Goal: Task Accomplishment & Management: Use online tool/utility

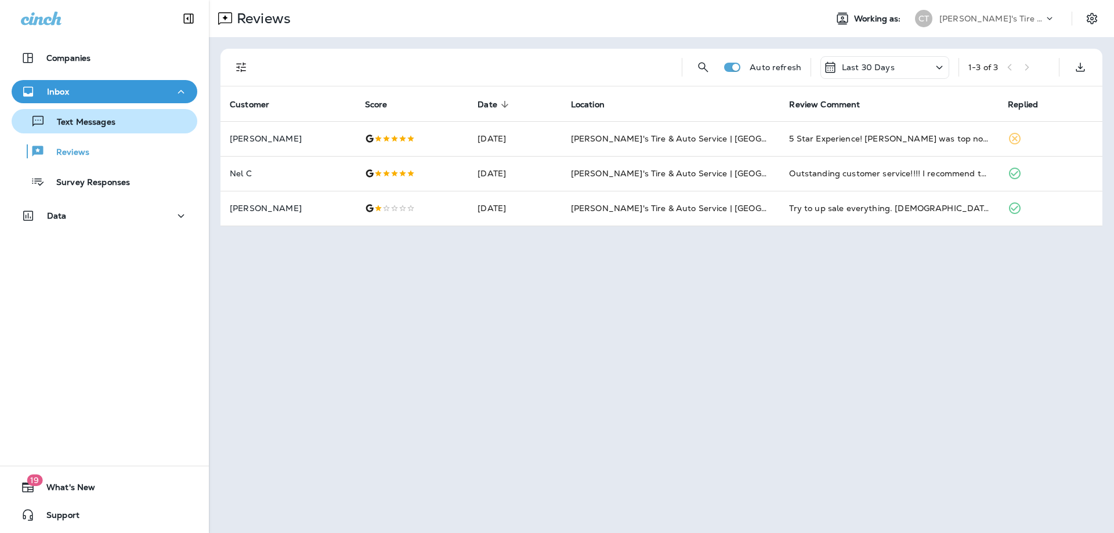
click at [100, 125] on p "Text Messages" at bounding box center [80, 122] width 70 height 11
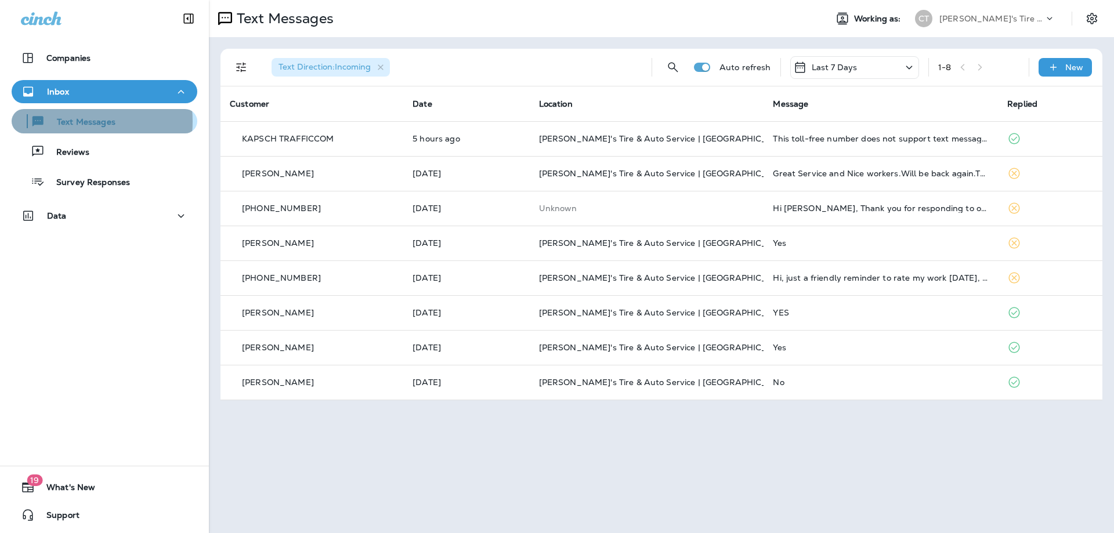
click at [62, 121] on p "Text Messages" at bounding box center [80, 122] width 70 height 11
click at [78, 119] on p "Text Messages" at bounding box center [80, 122] width 70 height 11
click at [66, 122] on p "Text Messages" at bounding box center [80, 122] width 70 height 11
click at [1068, 72] on p "New" at bounding box center [1074, 67] width 18 height 9
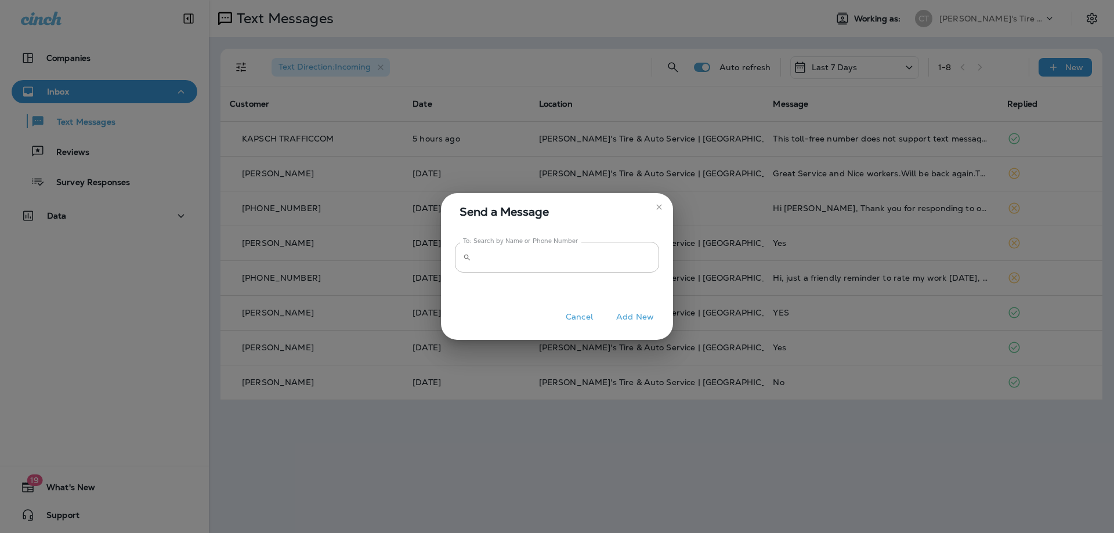
click at [581, 317] on button "Cancel" at bounding box center [580, 317] width 44 height 18
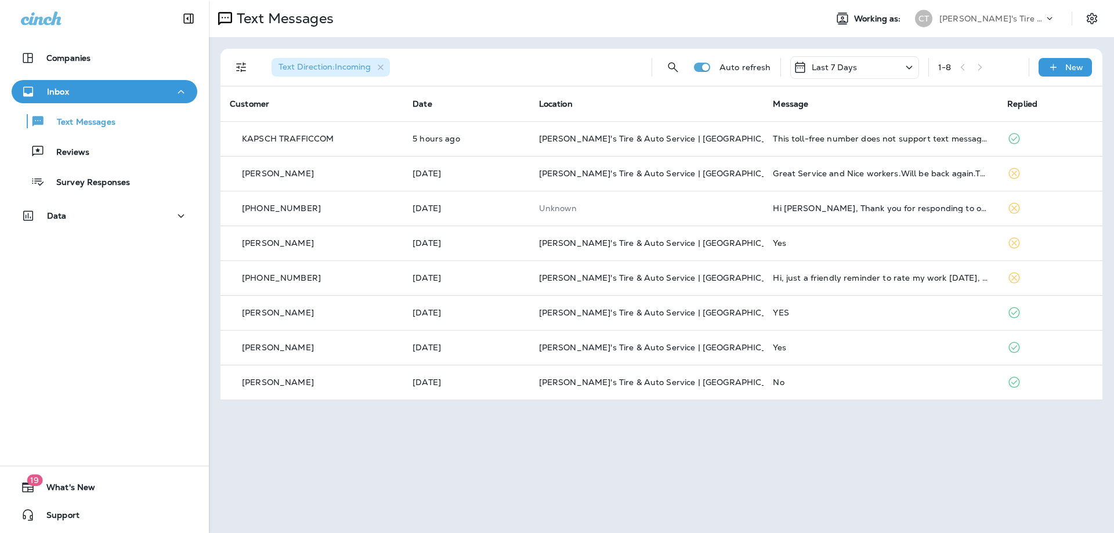
click at [890, 64] on div "Last 7 Days" at bounding box center [854, 67] width 129 height 23
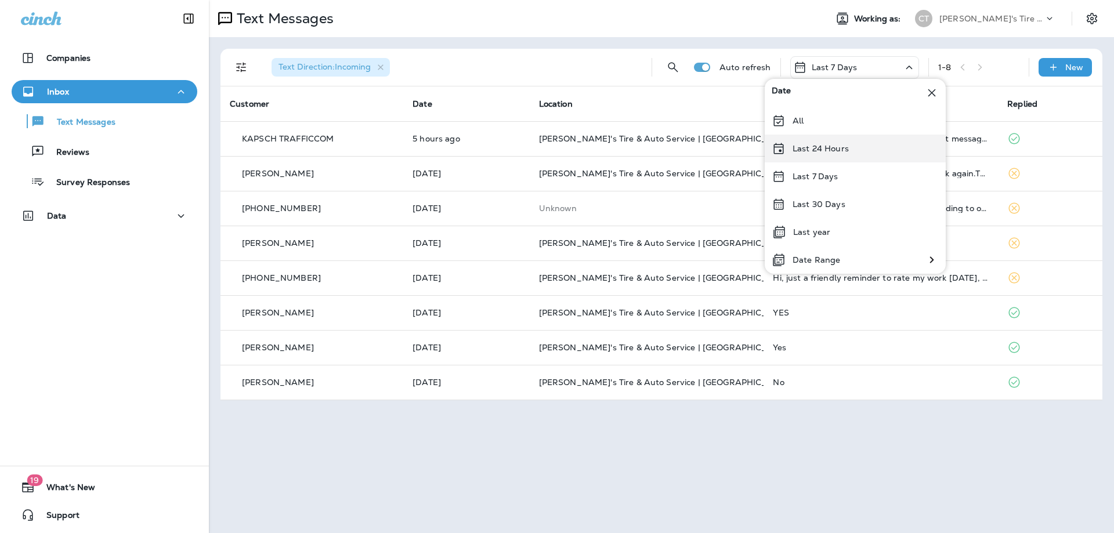
click at [817, 150] on p "Last 24 Hours" at bounding box center [821, 148] width 56 height 9
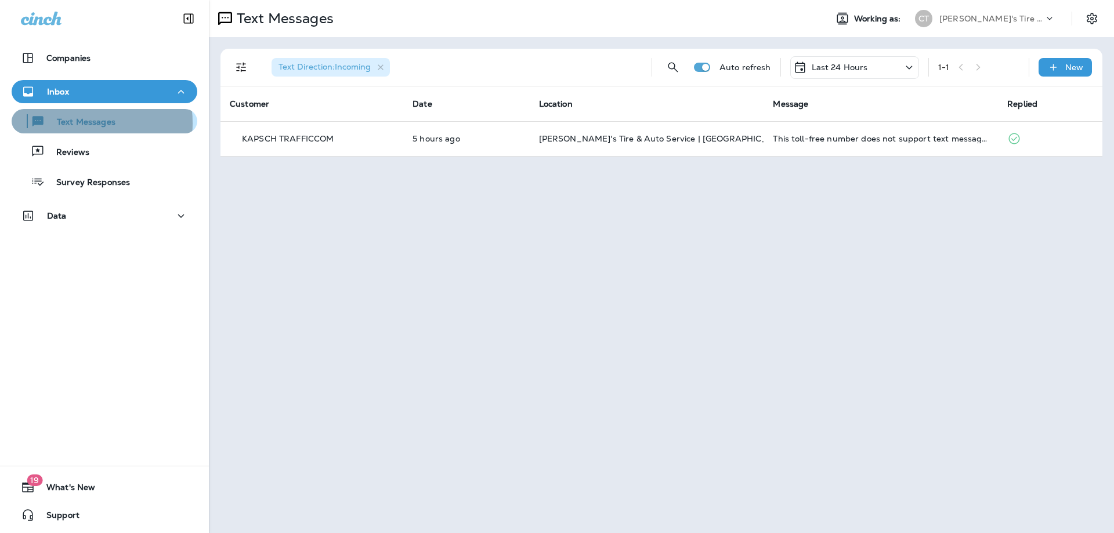
click at [71, 123] on p "Text Messages" at bounding box center [80, 122] width 70 height 11
click at [79, 121] on p "Text Messages" at bounding box center [80, 122] width 70 height 11
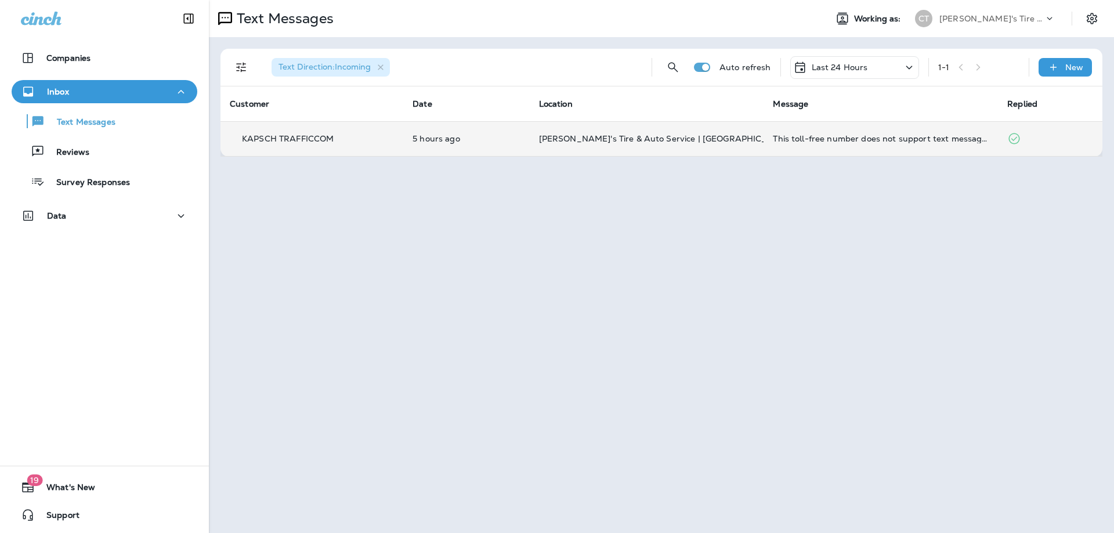
click at [1015, 140] on icon at bounding box center [1014, 139] width 14 height 14
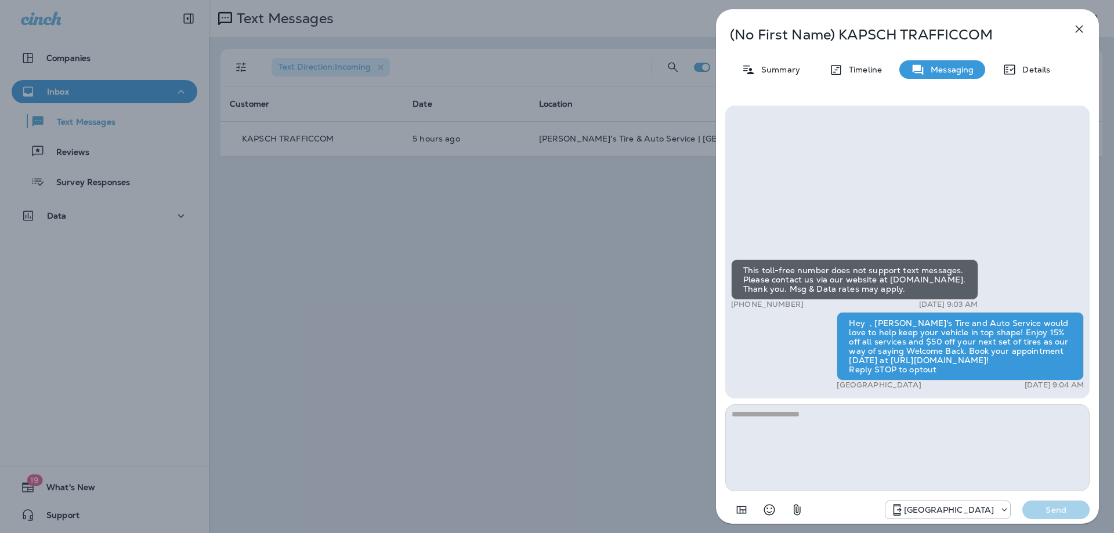
click at [1079, 24] on icon "button" at bounding box center [1079, 29] width 14 height 14
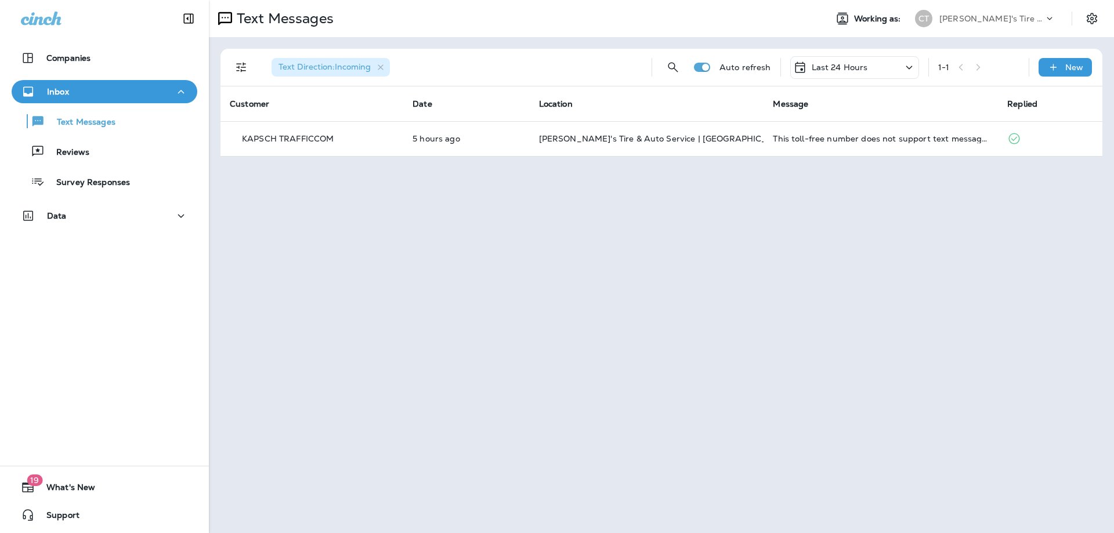
click at [887, 67] on div "Last 24 Hours" at bounding box center [854, 67] width 129 height 23
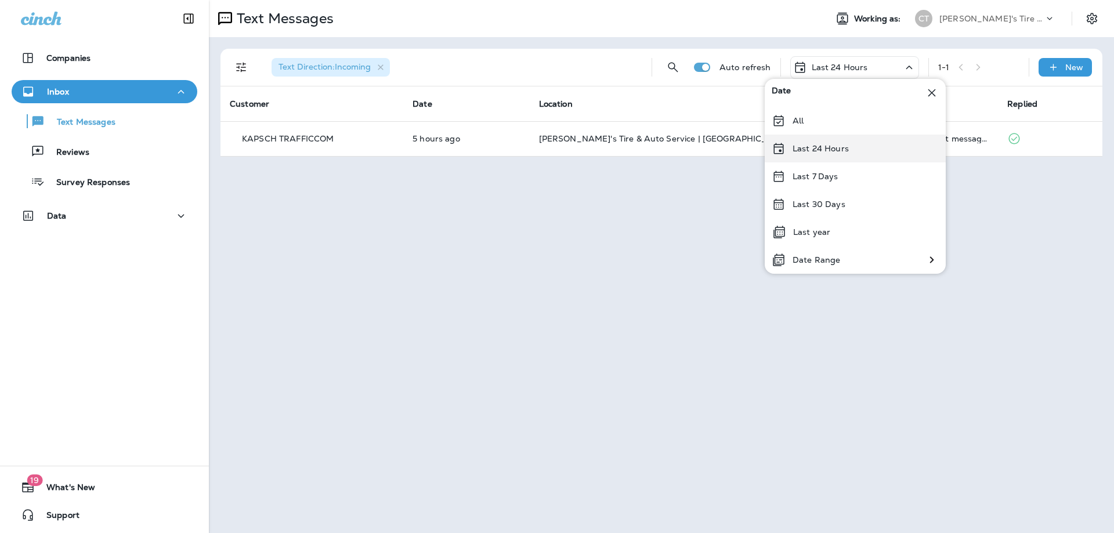
click at [834, 148] on p "Last 24 Hours" at bounding box center [821, 148] width 56 height 9
